Goal: Task Accomplishment & Management: Manage account settings

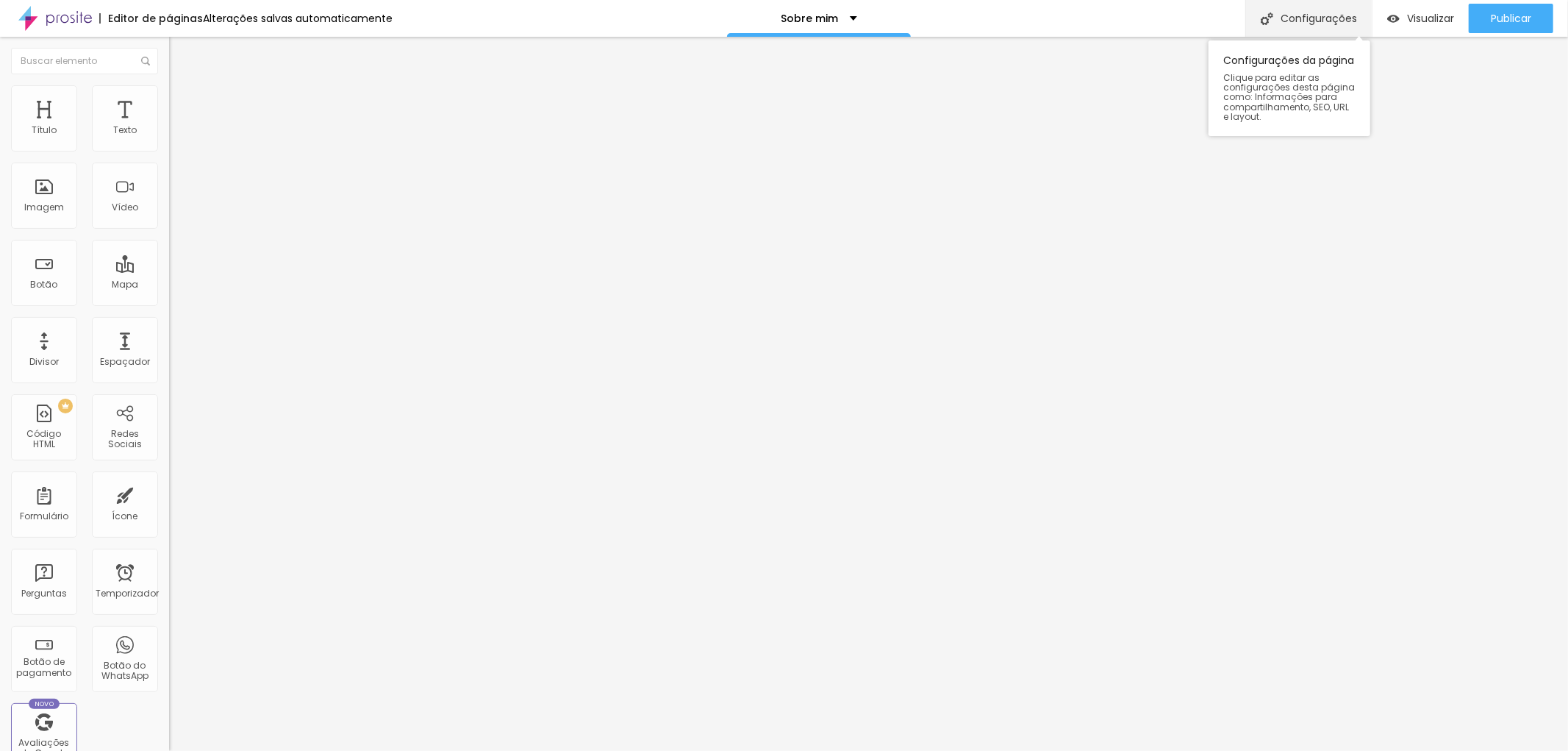
click at [1320, 21] on font "Configurações" at bounding box center [1318, 18] width 77 height 15
click at [1436, 9] on div "Visualizar" at bounding box center [1420, 18] width 67 height 29
click at [49, 192] on div "Imagem" at bounding box center [44, 195] width 66 height 66
click at [49, 204] on font "Imagem" at bounding box center [44, 207] width 40 height 13
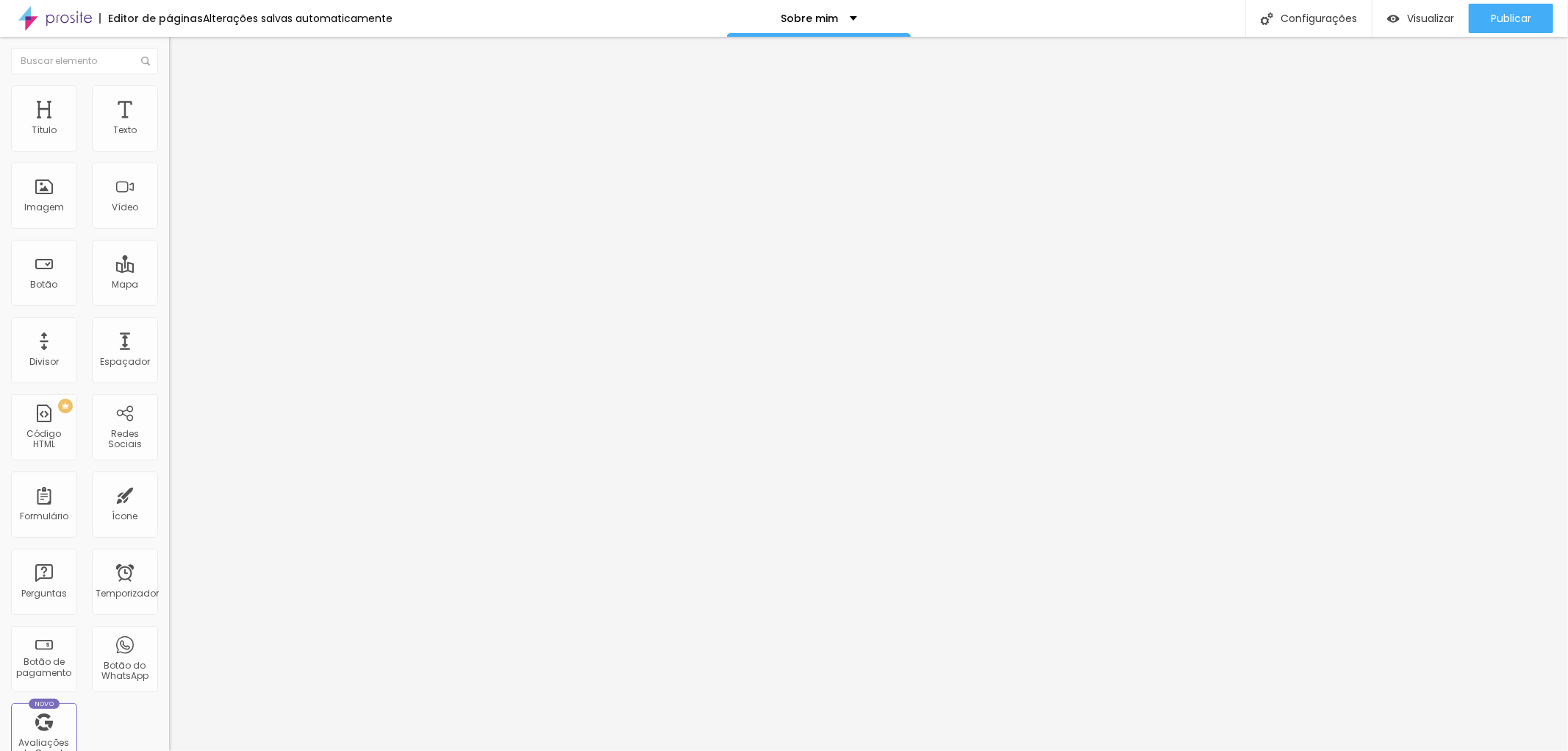
click at [178, 127] on font "Adicionar imagem" at bounding box center [221, 120] width 86 height 13
click at [169, 96] on li "Estilo" at bounding box center [254, 93] width 169 height 15
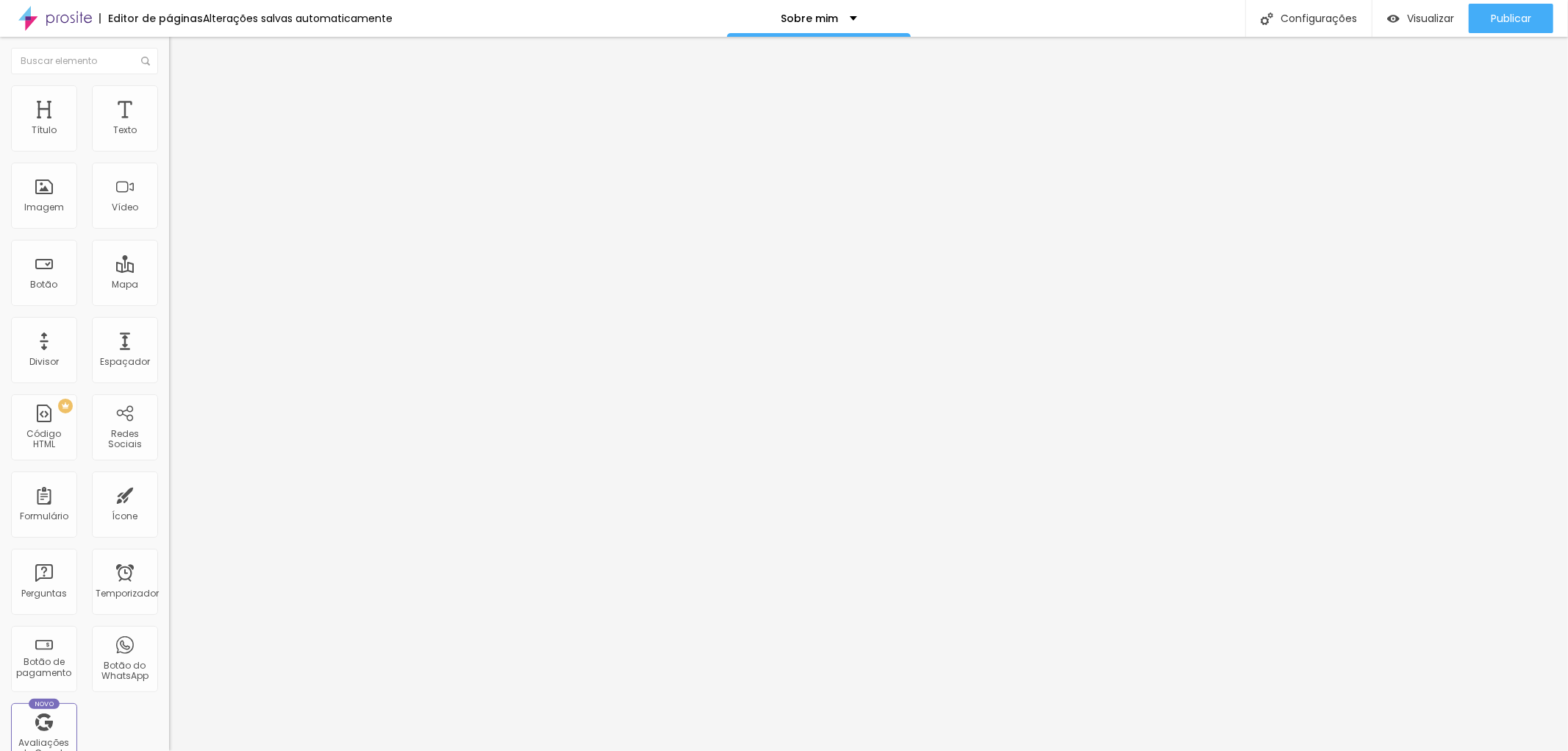
type input "95"
type input "90"
type input "85"
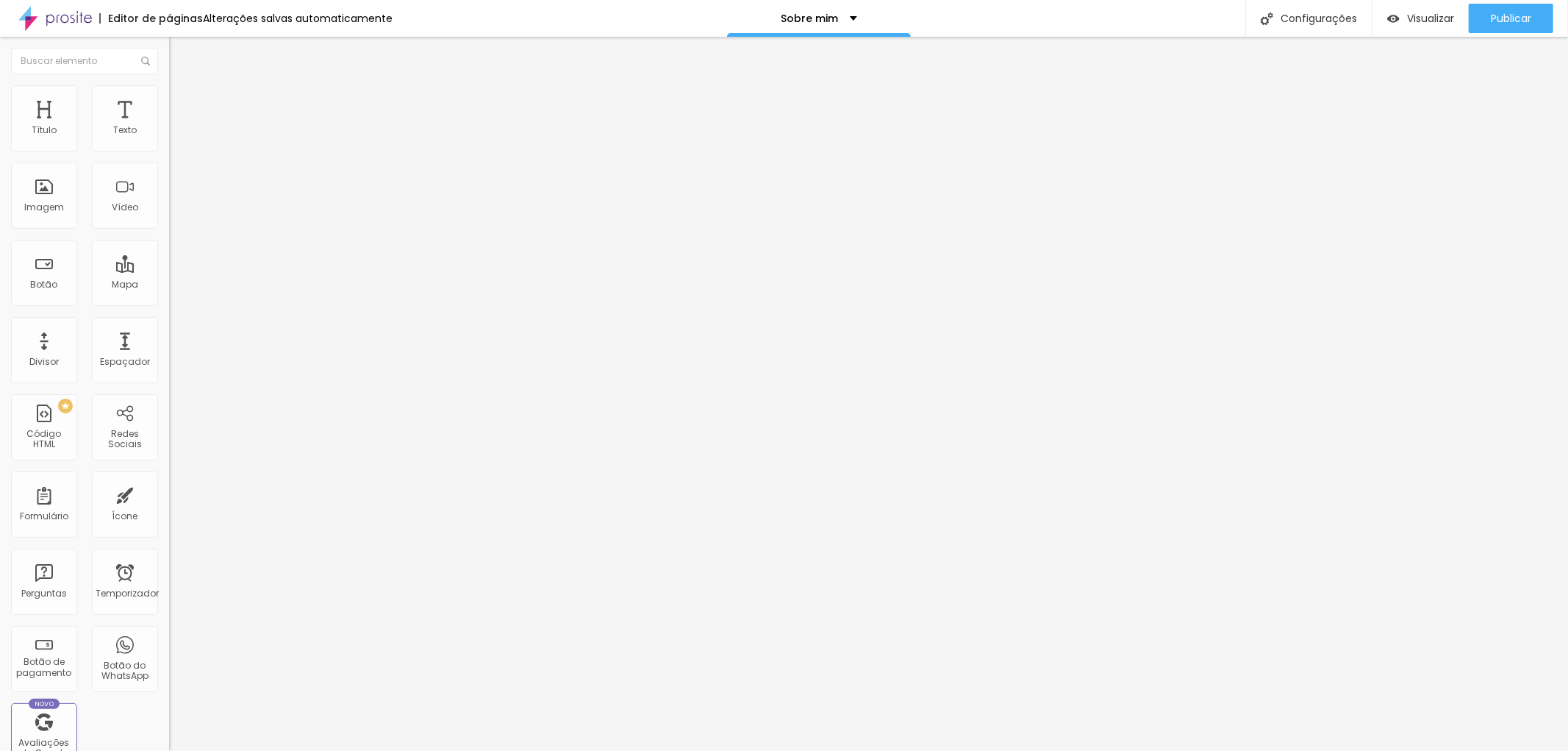
type input "85"
type input "80"
type input "75"
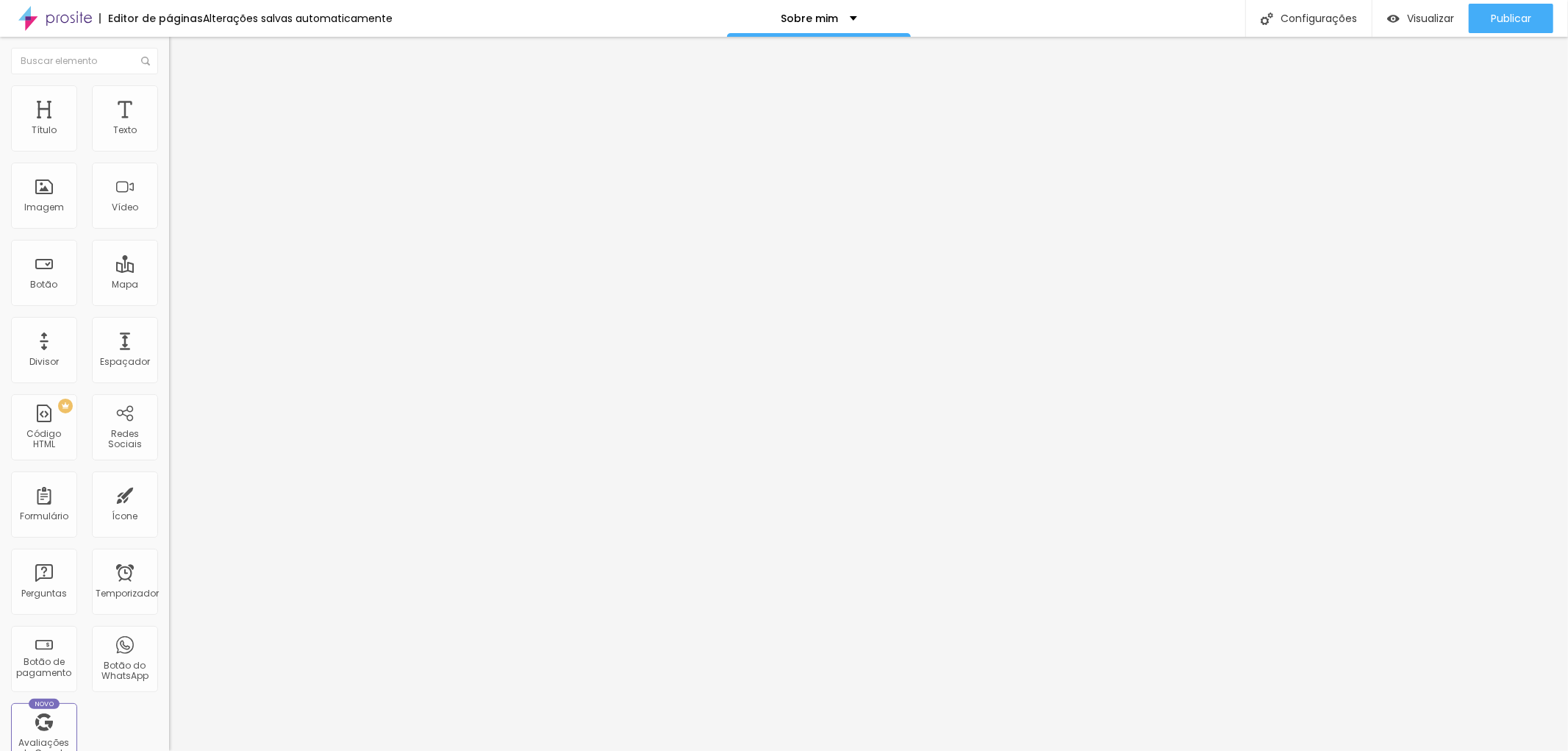
type input "70"
type input "65"
type input "60"
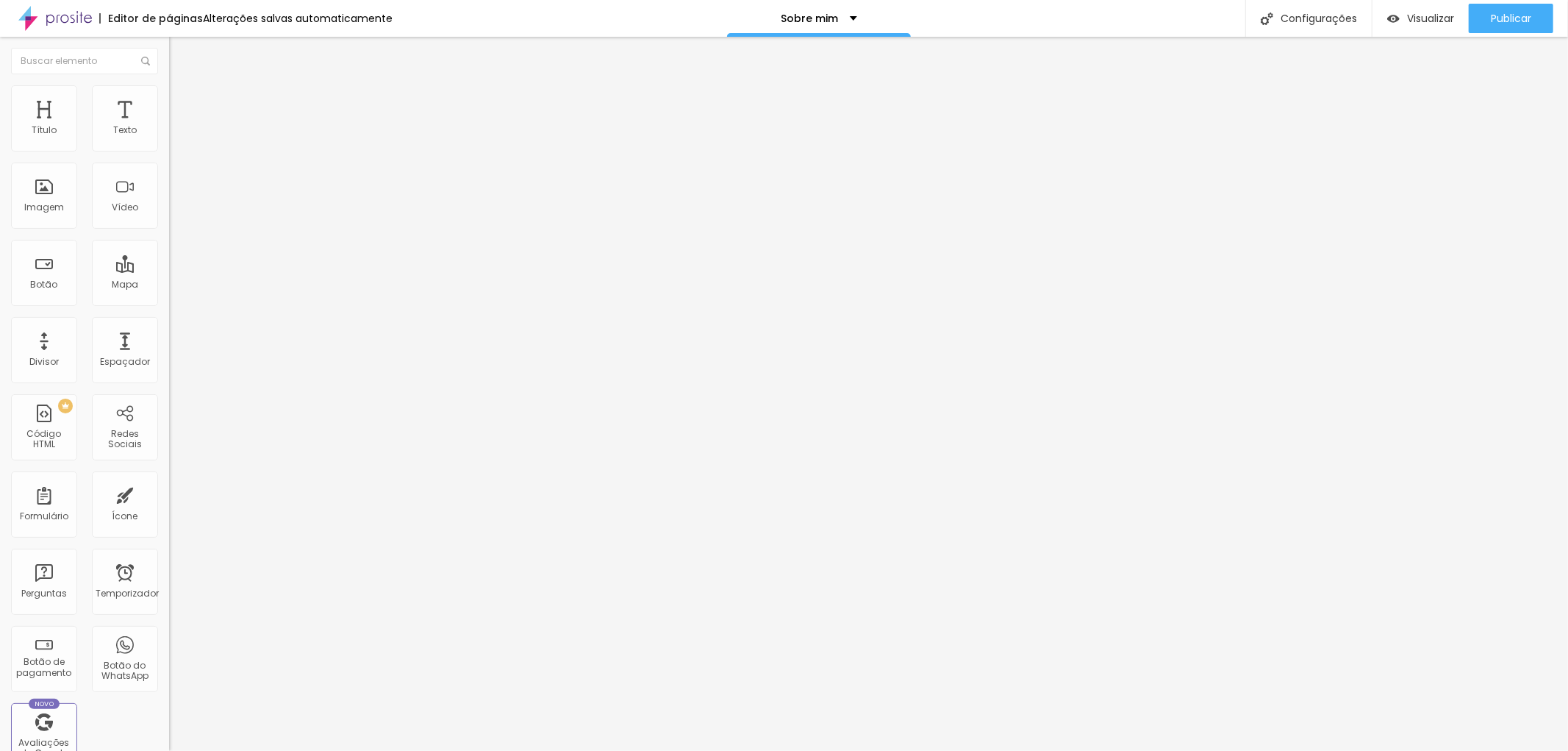
type input "60"
type input "55"
type input "50"
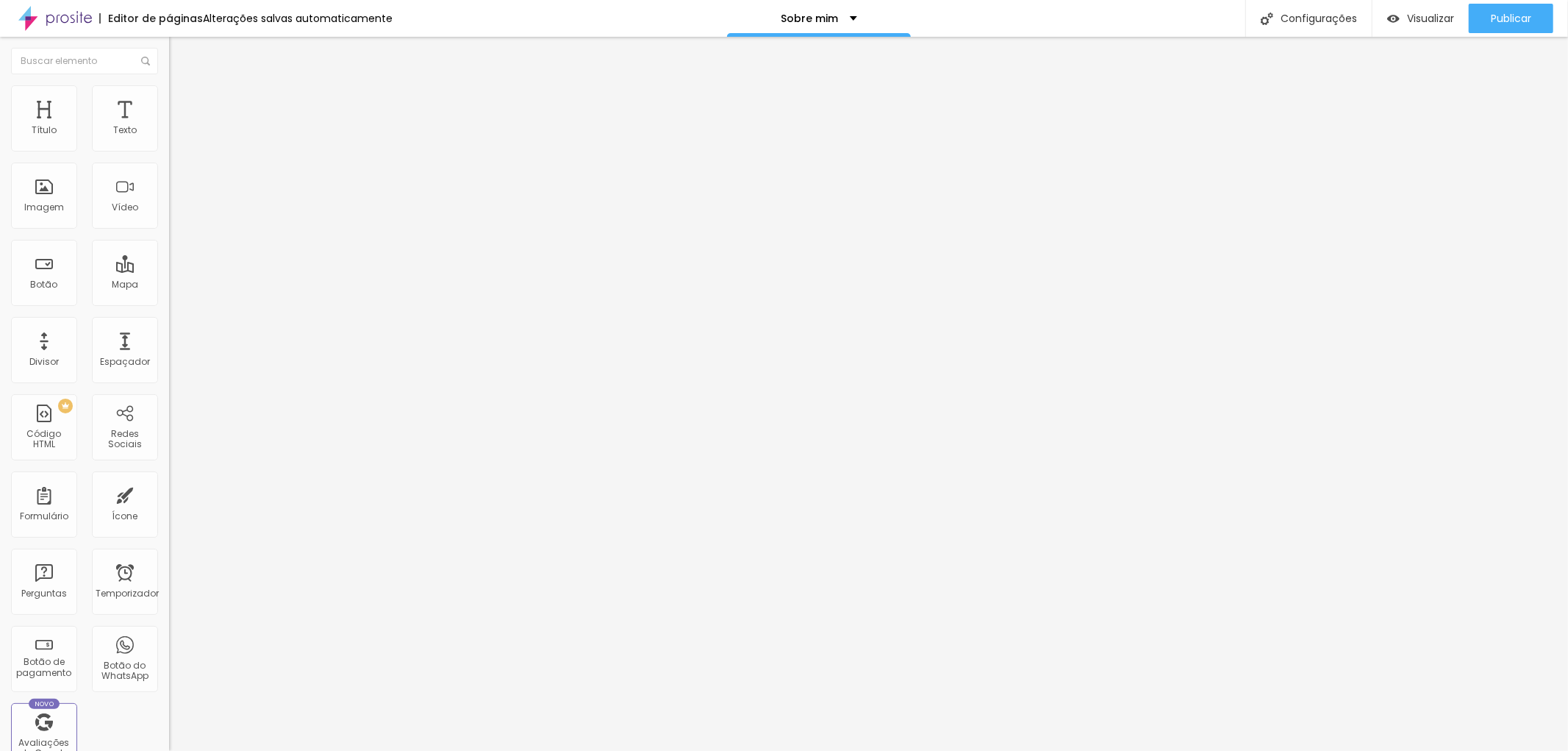
type input "45"
type input "50"
type input "55"
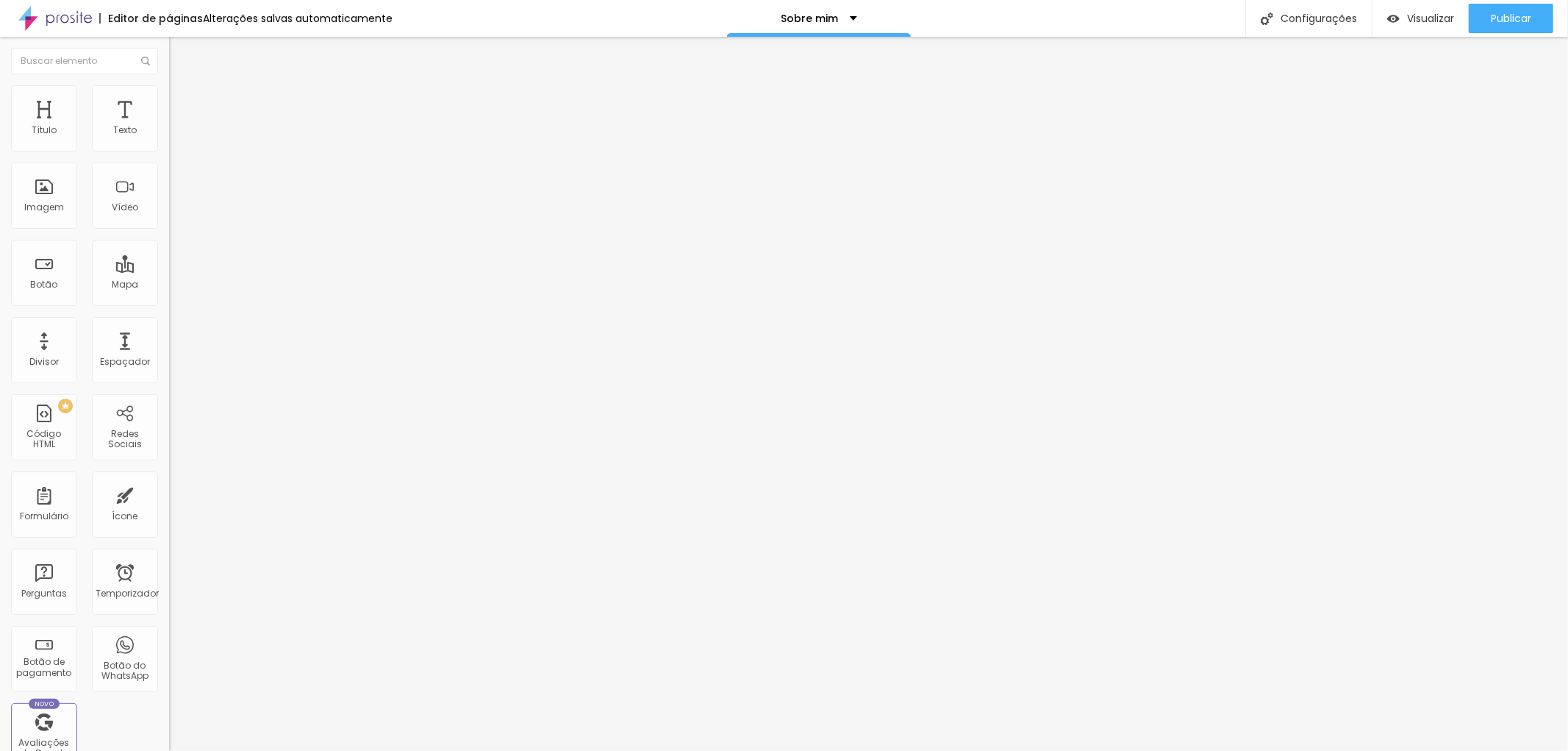
type input "55"
type input "60"
type input "65"
drag, startPoint x: 152, startPoint y: 161, endPoint x: 97, endPoint y: 164, distance: 55.1
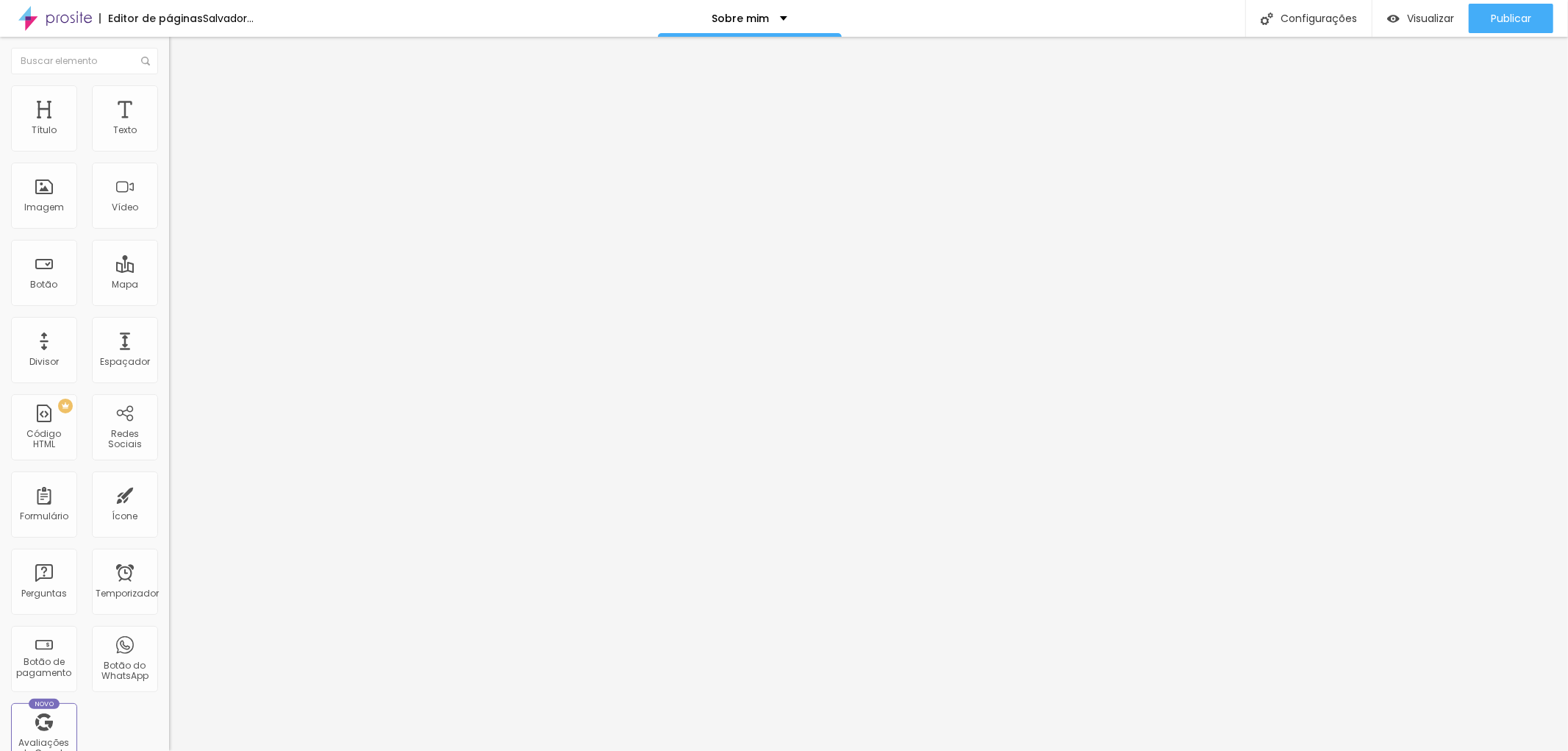
type input "65"
click at [169, 150] on input "range" at bounding box center [217, 145] width 95 height 12
click at [1413, 13] on font "Visualizar" at bounding box center [1430, 18] width 47 height 15
click at [169, 100] on img at bounding box center [176, 106] width 13 height 13
click at [169, 89] on li "Estilo" at bounding box center [254, 93] width 169 height 15
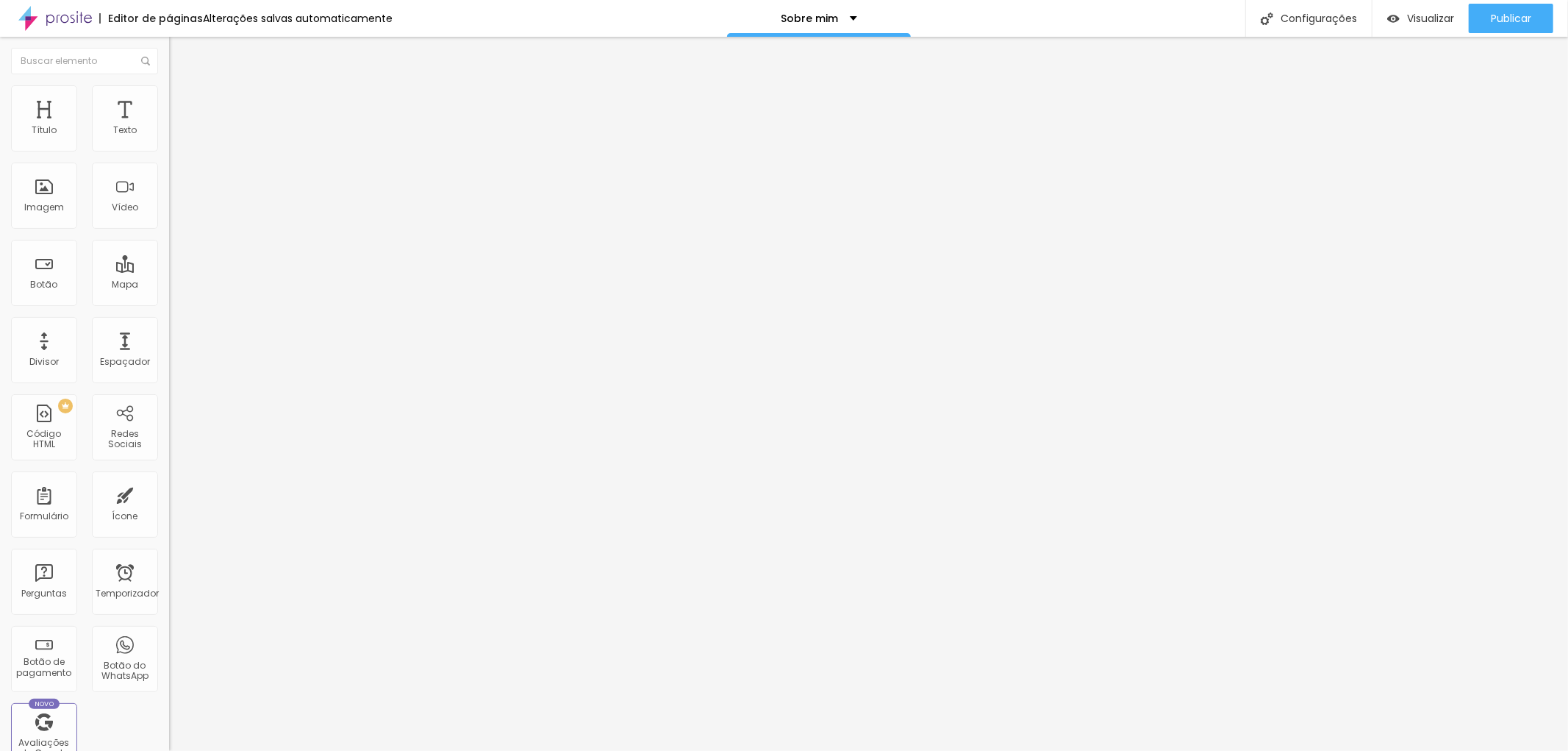
click at [169, 85] on li "Conteúdo" at bounding box center [254, 78] width 169 height 15
click at [169, 97] on li "Estilo" at bounding box center [254, 93] width 169 height 15
click at [266, 15] on font "Alterações salvas automaticamente" at bounding box center [297, 18] width 190 height 15
click at [1312, 17] on font "Configurações" at bounding box center [1318, 18] width 77 height 15
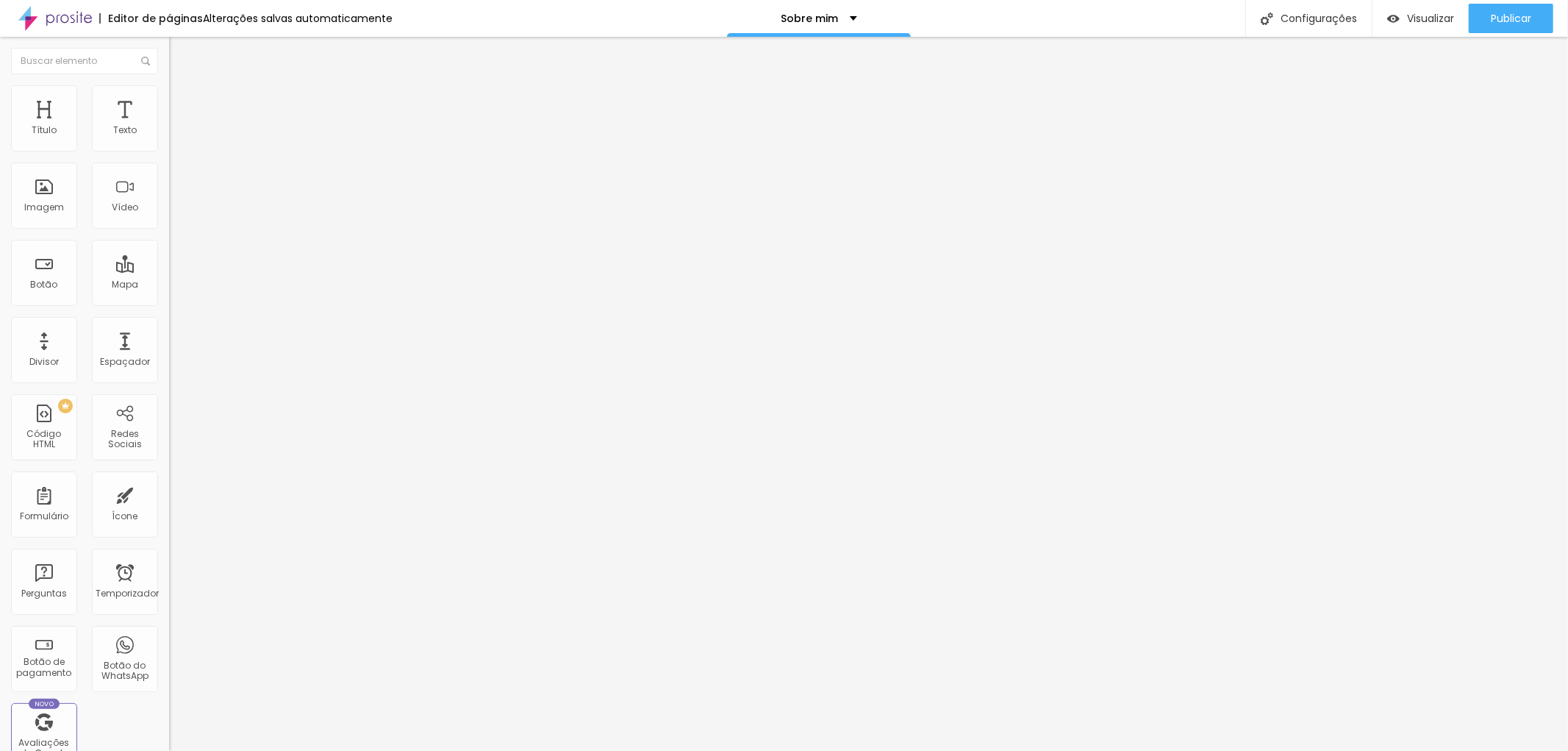
click at [1413, 18] on font "Visualizar" at bounding box center [1430, 18] width 47 height 15
click at [180, 56] on div "Editar nulo" at bounding box center [218, 53] width 77 height 12
click at [1521, 15] on font "Publicar" at bounding box center [1510, 18] width 40 height 15
click at [1323, 20] on font "Configurações" at bounding box center [1318, 18] width 77 height 15
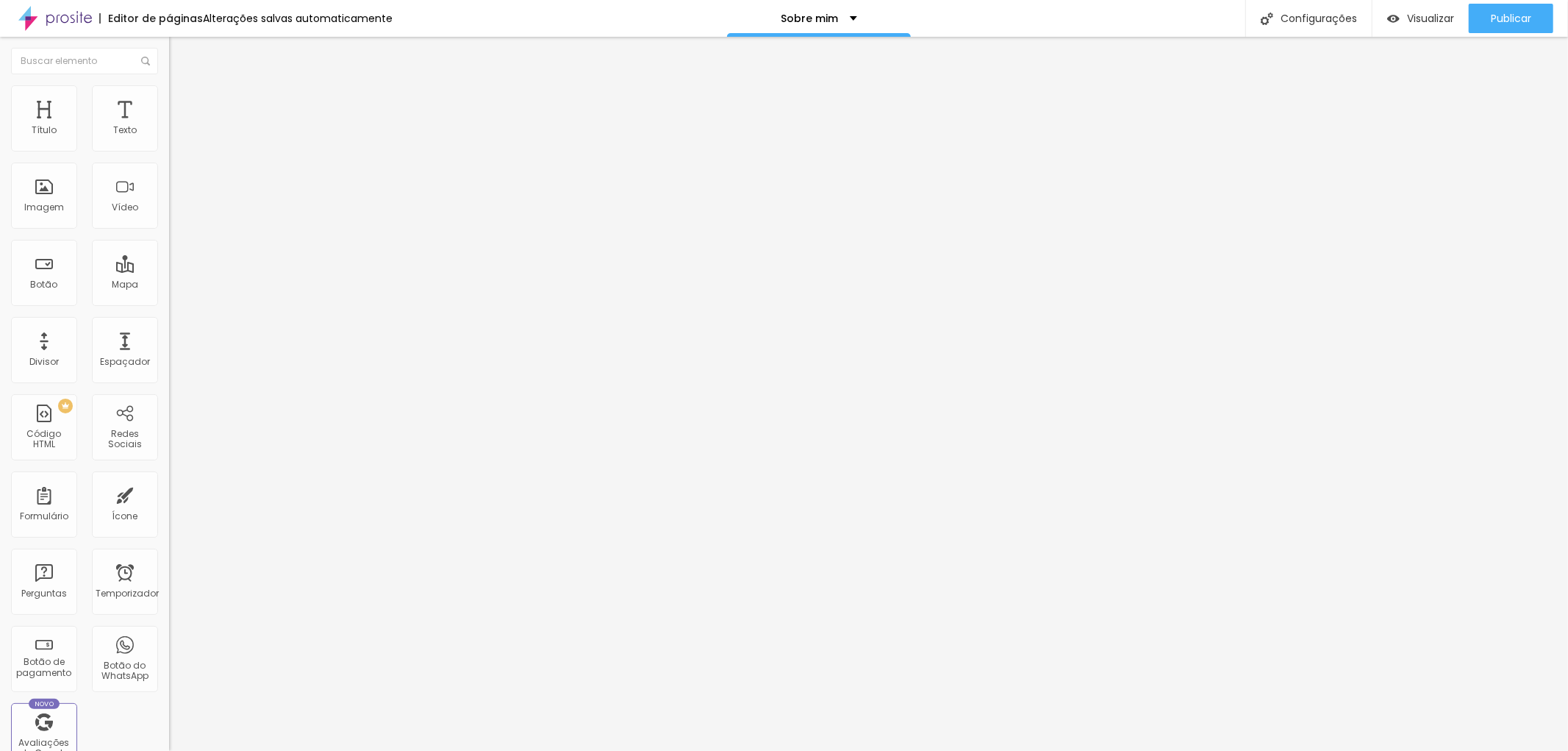
click at [1510, 15] on font "Publicar" at bounding box center [1510, 18] width 40 height 15
click at [1517, 18] on font "Publicar" at bounding box center [1510, 18] width 40 height 15
click at [1330, 19] on font "Configurações" at bounding box center [1318, 18] width 77 height 15
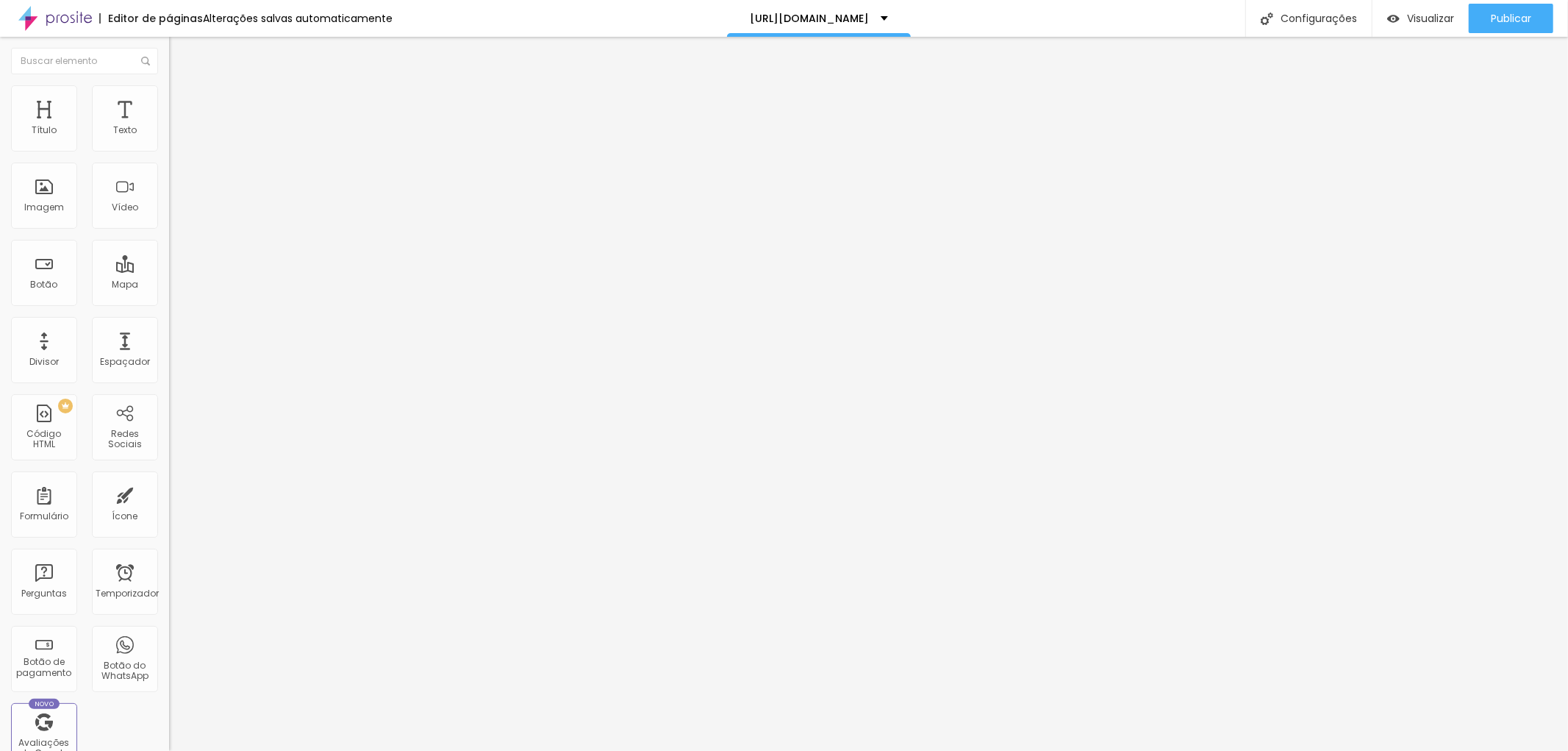
type input "Jotta - Fotógrafo Profissional Corporativo e de Casamento - SP"
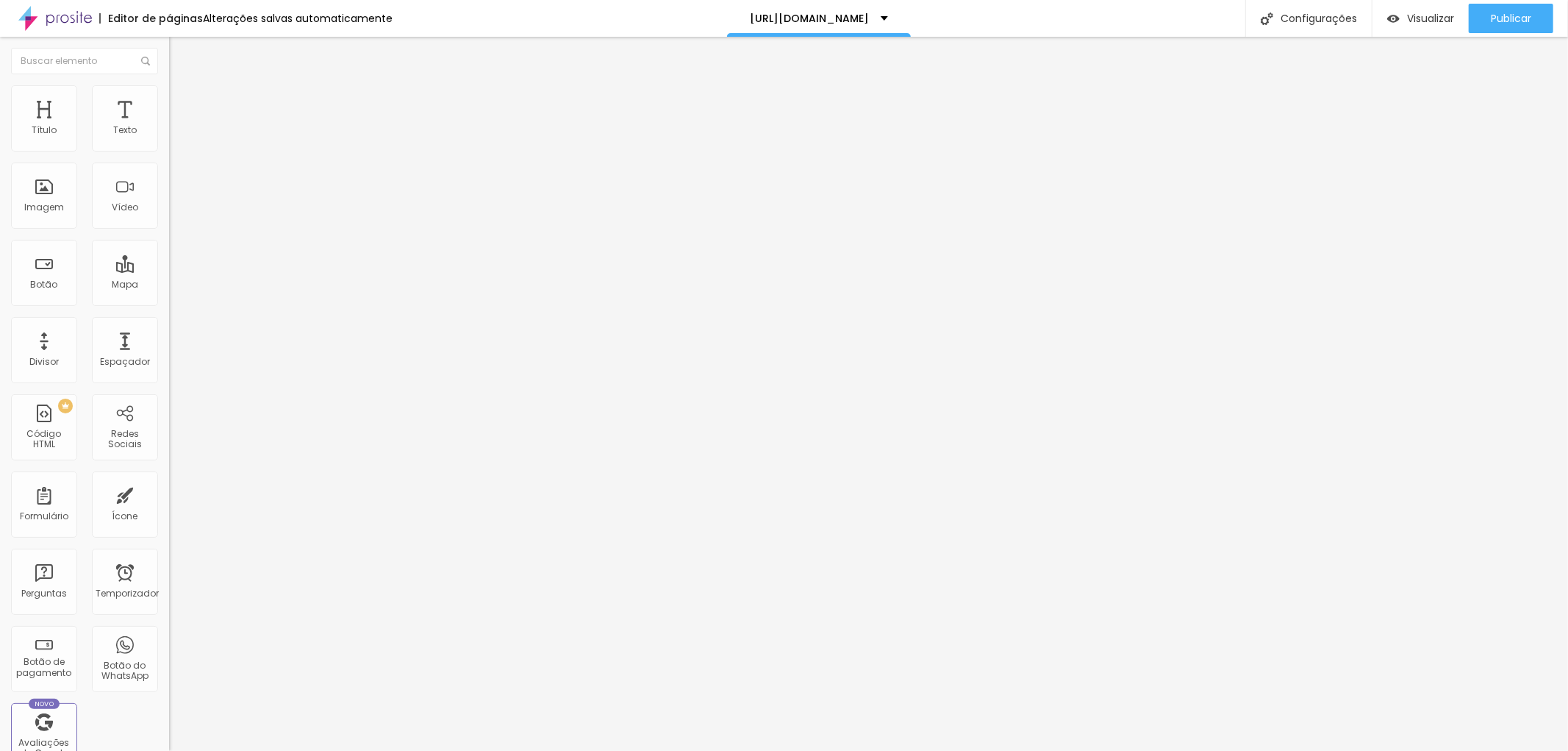
click at [1508, 16] on font "Publicar" at bounding box center [1510, 18] width 40 height 15
click at [1316, 18] on font "Configurações" at bounding box center [1318, 18] width 77 height 15
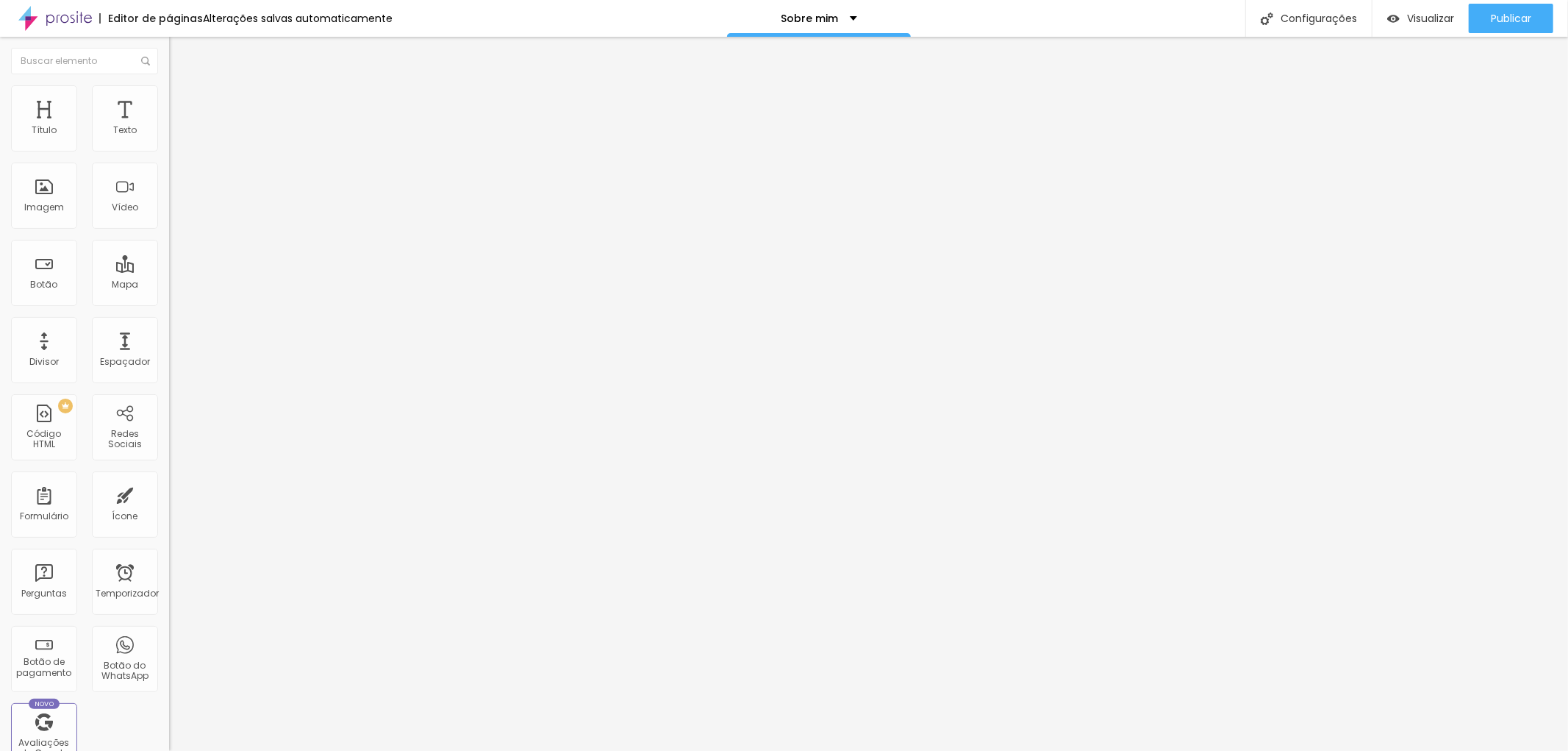
type input "Fotografia Corporativa em [GEOGRAPHIC_DATA], [GEOGRAPHIC_DATA] e [GEOGRAPHIC_DA…"
type textarea "Fotografia Corporativa de Qualidade - Estúdio e Lifestyle - [PERSON_NAME] é um …"
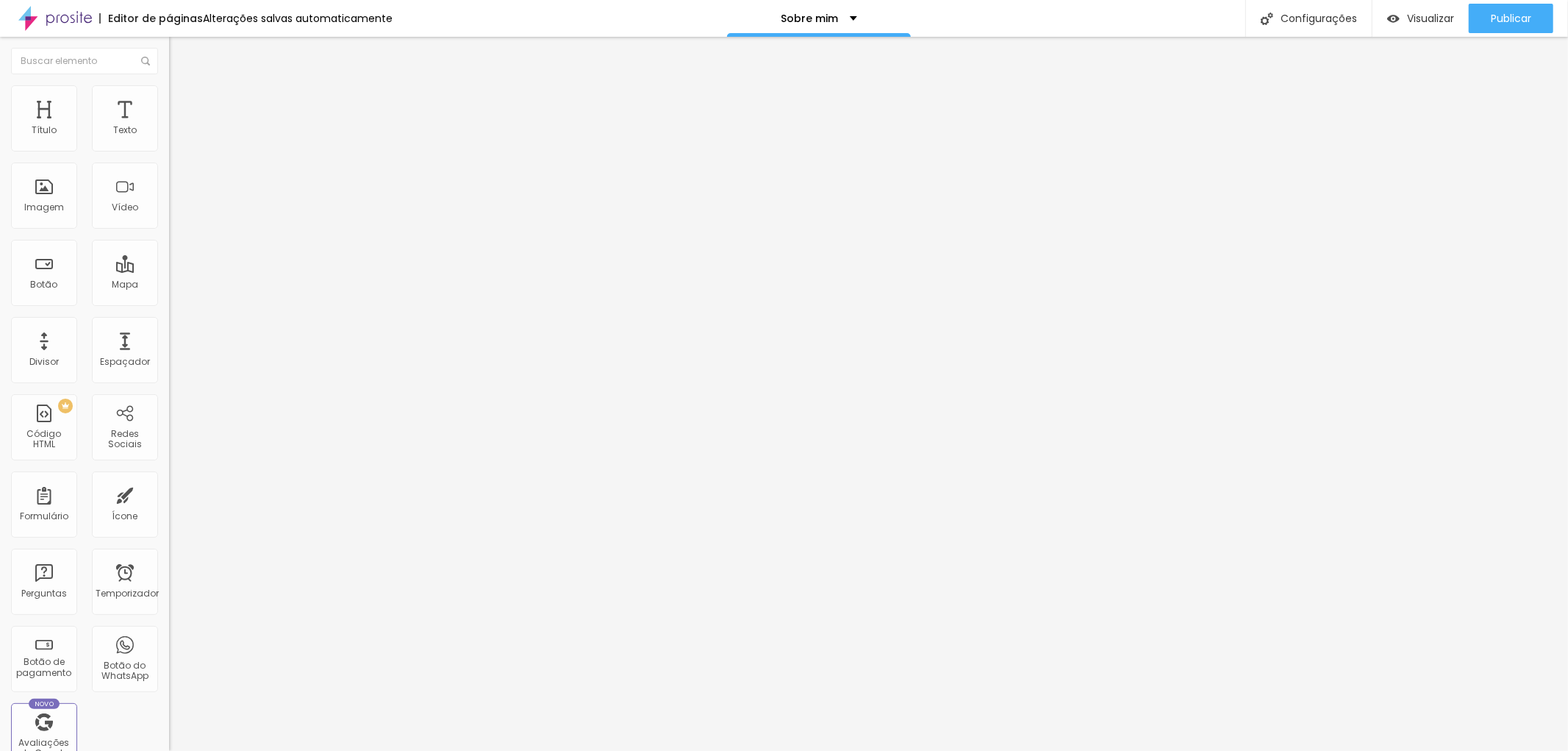
scroll to position [0, 0]
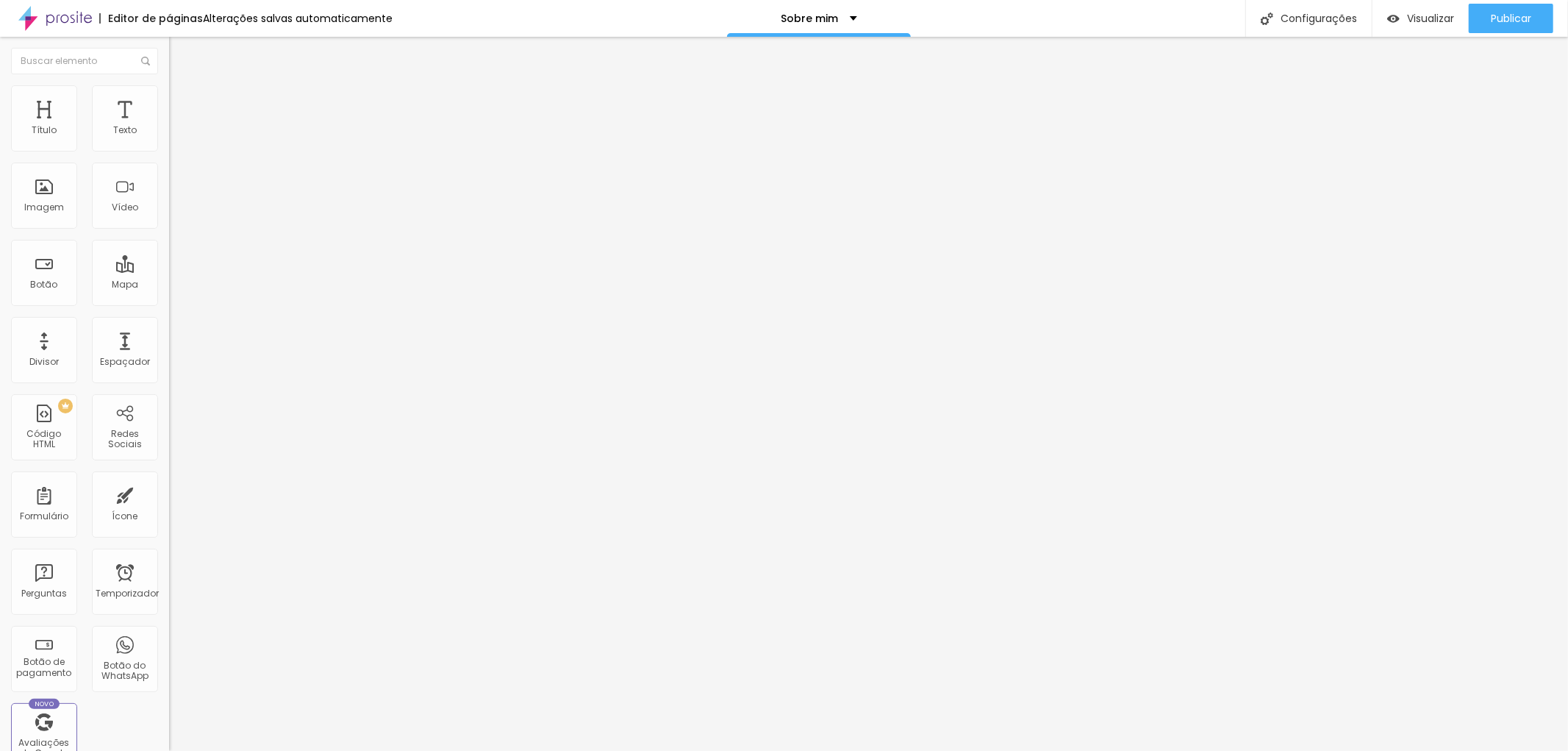
type input "Fotografia Corporativa em [GEOGRAPHIC_DATA], [GEOGRAPHIC_DATA] e [GEOGRAPHIC_DA…"
drag, startPoint x: 649, startPoint y: 275, endPoint x: 750, endPoint y: 276, distance: 101.0
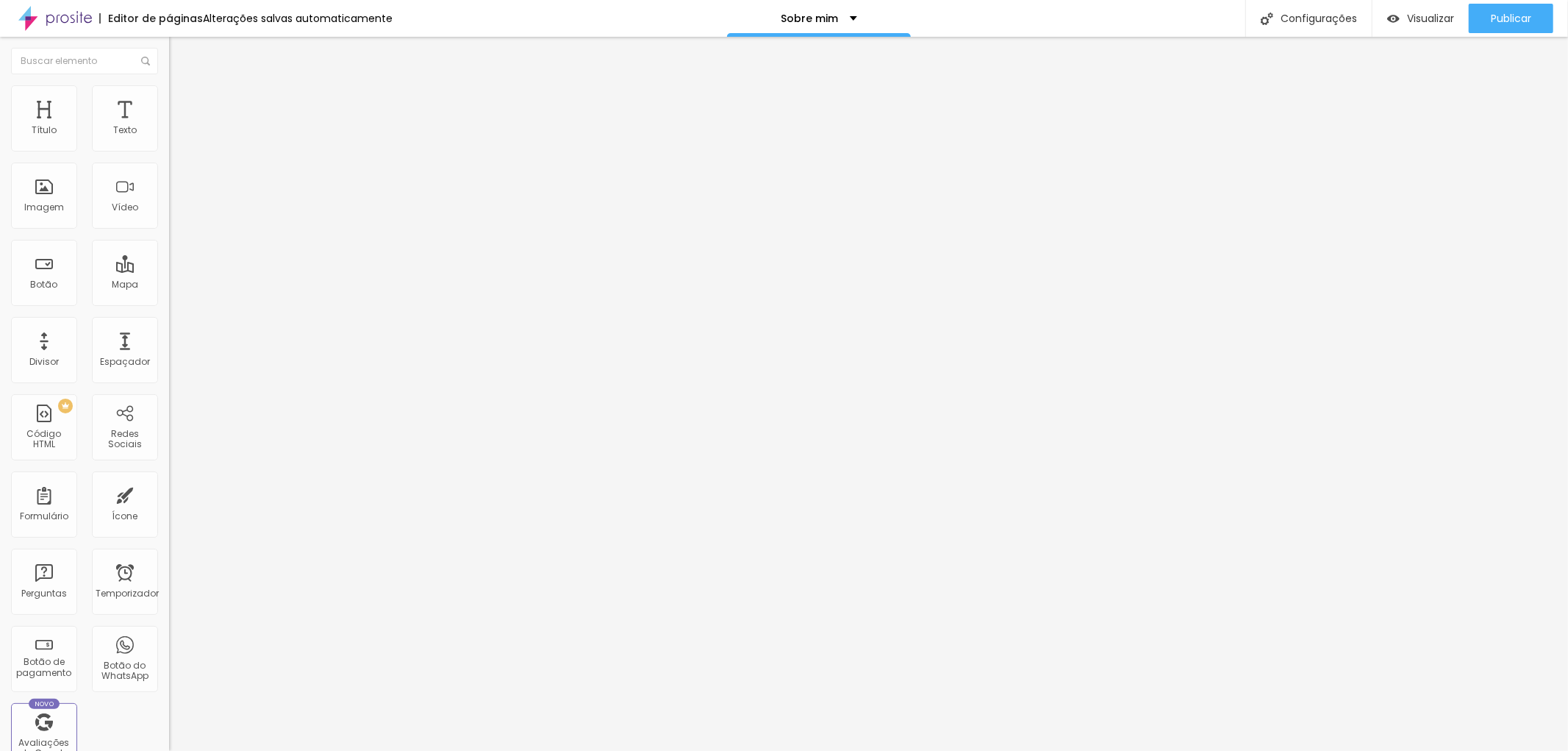
paste input "[URL][DOMAIN_NAME]"
type input "/"
paste input "[URL][DOMAIN_NAME]"
type input "/[URL][DOMAIN_NAME]"
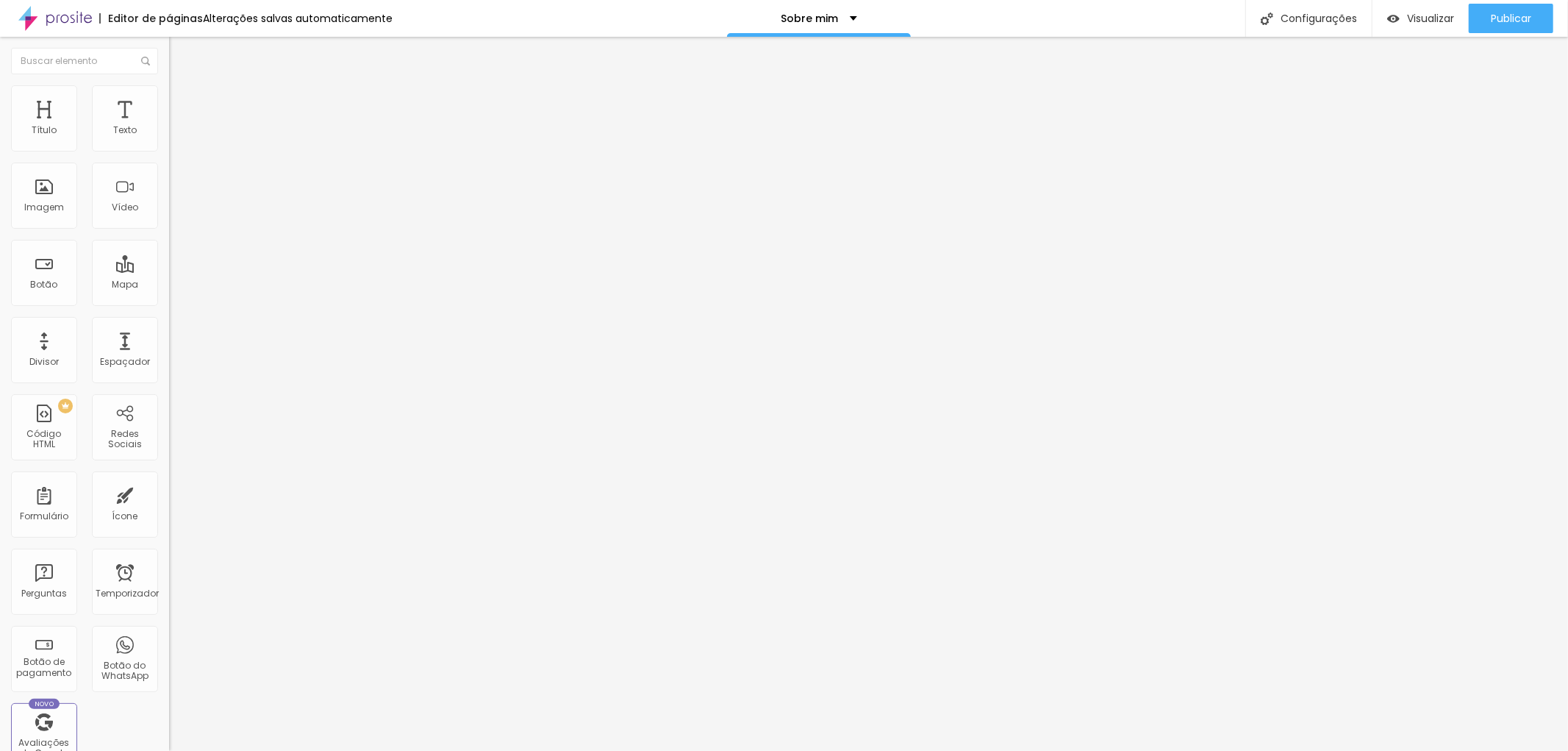
drag, startPoint x: 709, startPoint y: 209, endPoint x: 562, endPoint y: 213, distance: 147.1
type input "[PERSON_NAME]-fotógrafo-sobre-mim"
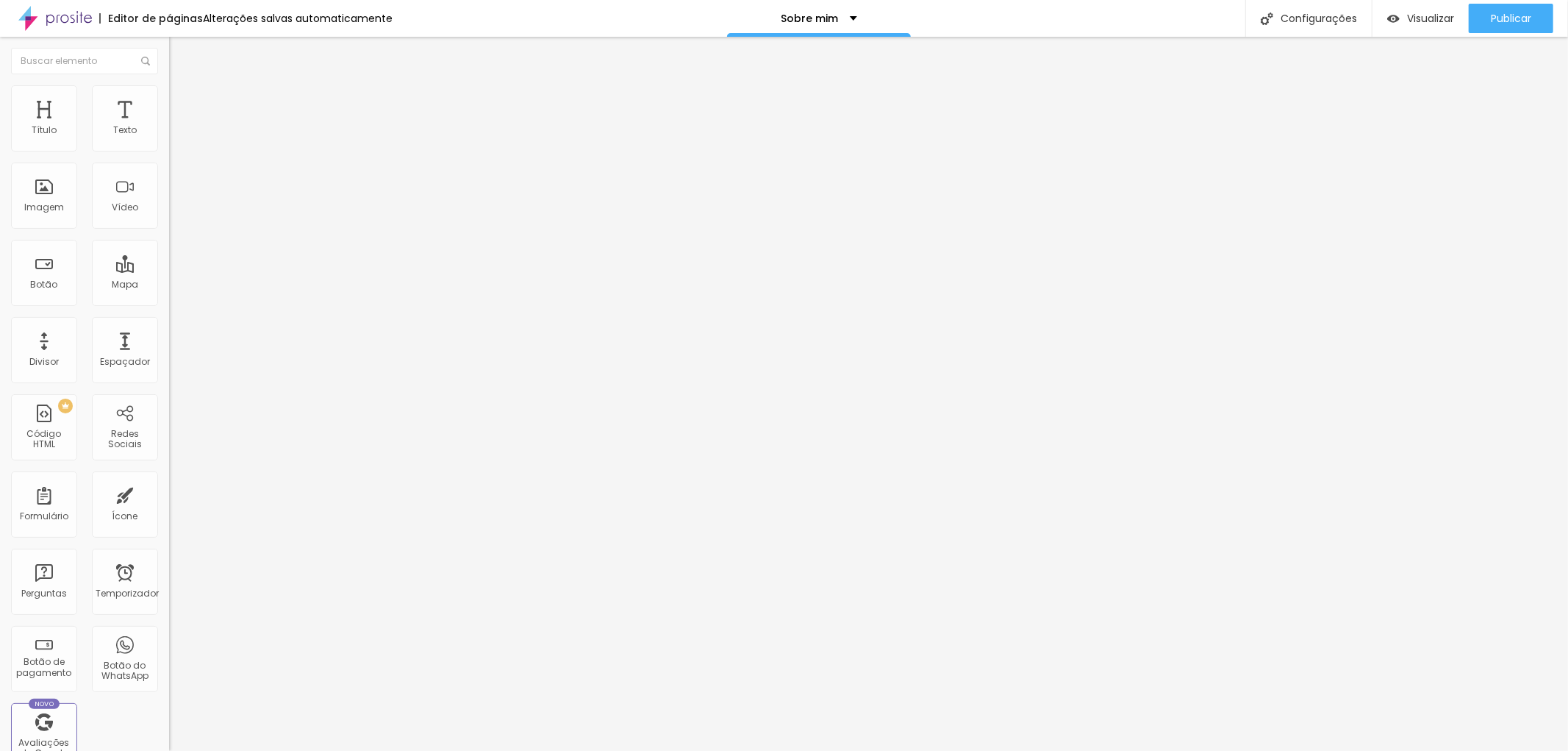
click at [1063, 750] on div "Configurações da página" at bounding box center [784, 762] width 1568 height 22
click at [1520, 16] on font "Publicar" at bounding box center [1510, 18] width 40 height 15
